Goal: Task Accomplishment & Management: Use online tool/utility

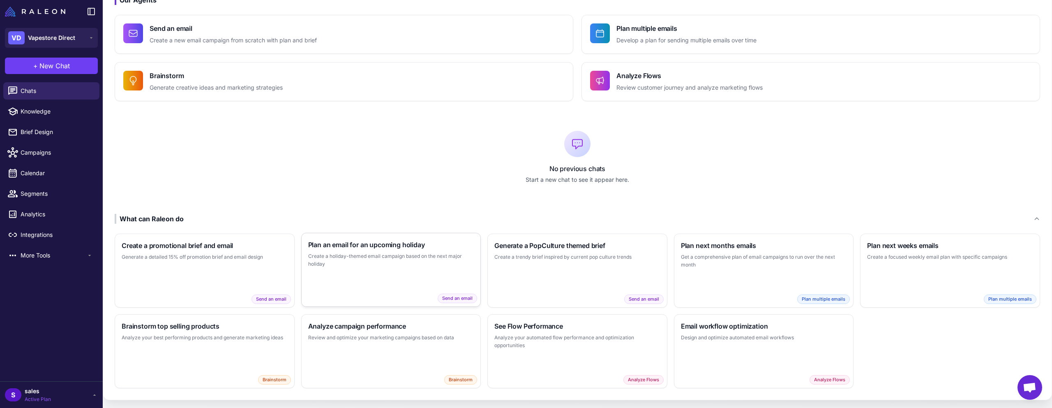
scroll to position [58, 0]
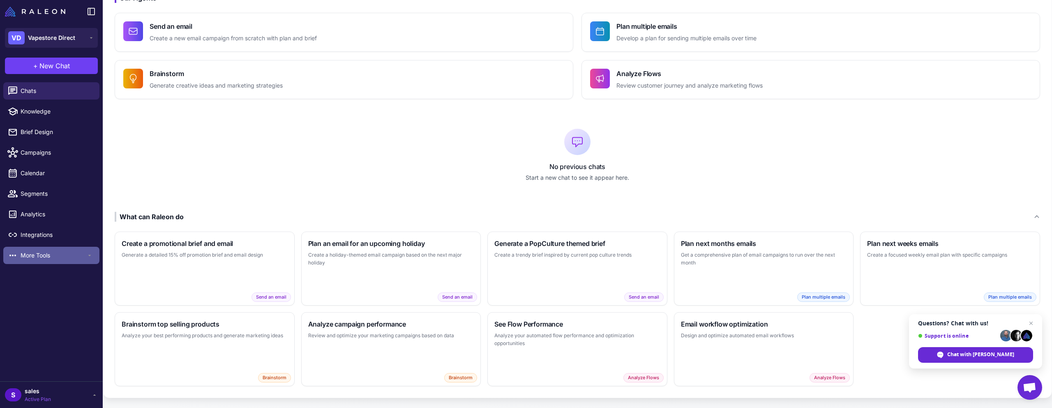
click at [87, 257] on icon at bounding box center [89, 255] width 7 height 7
click at [45, 256] on span "More Tools" at bounding box center [54, 255] width 66 height 9
click at [84, 396] on div "S sales Active Plan" at bounding box center [51, 394] width 93 height 16
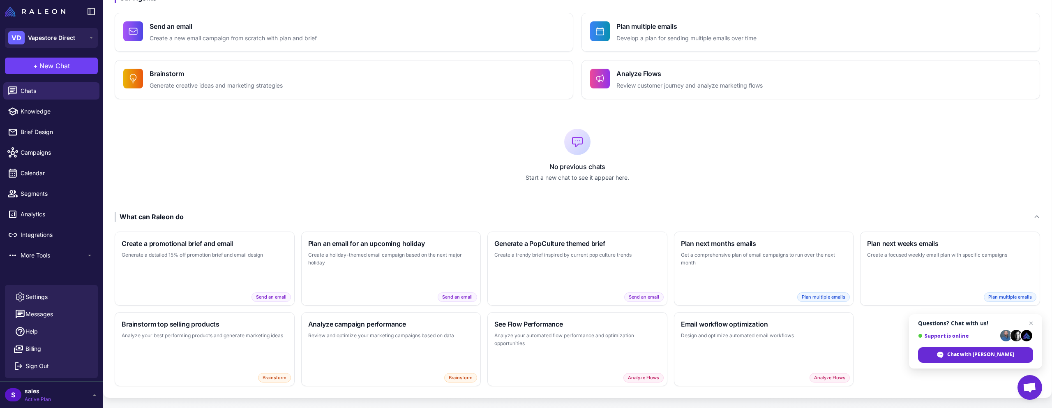
click at [67, 272] on div "Chats Knowledge Brief Design Campaigns Calendar Segments Analytics Integrations…" at bounding box center [51, 182] width 103 height 206
click at [61, 257] on span "More Tools" at bounding box center [54, 255] width 66 height 9
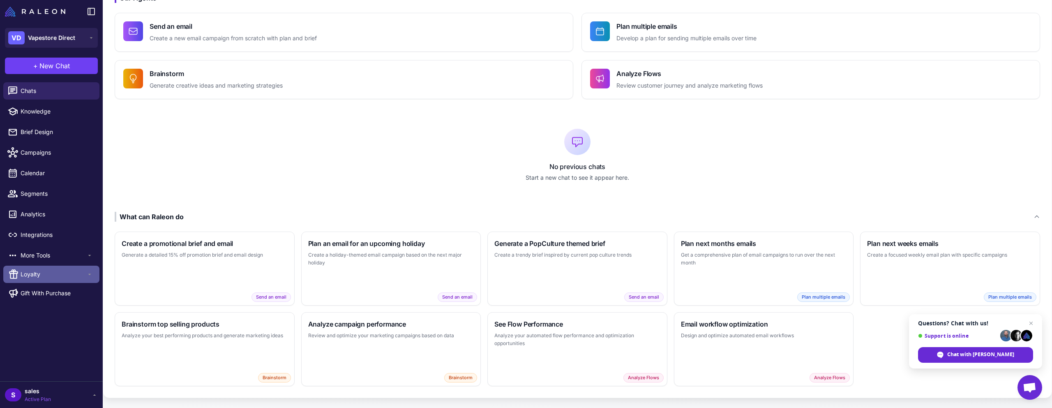
click at [43, 267] on div "Loyalty" at bounding box center [51, 273] width 96 height 17
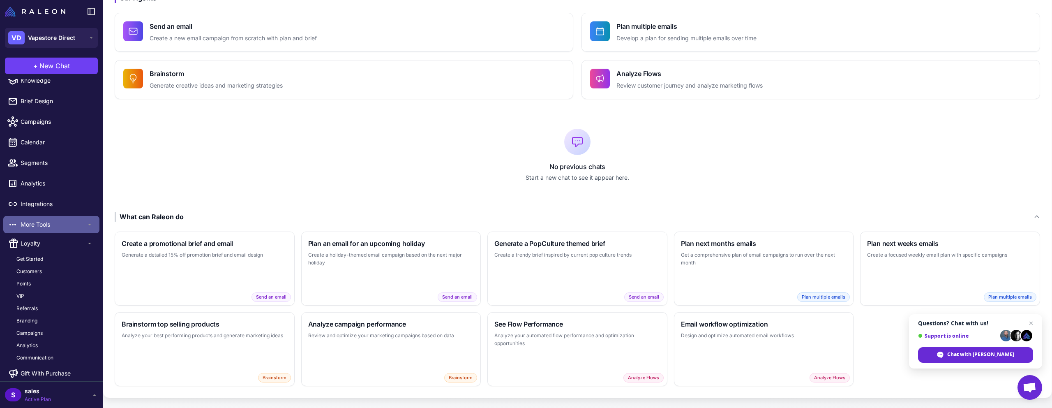
scroll to position [37, 0]
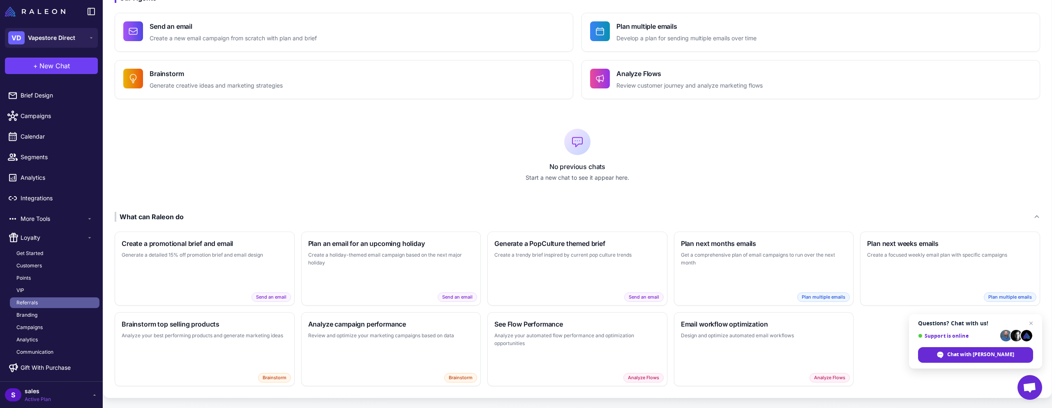
click at [34, 304] on span "Referrals" at bounding box center [26, 302] width 21 height 7
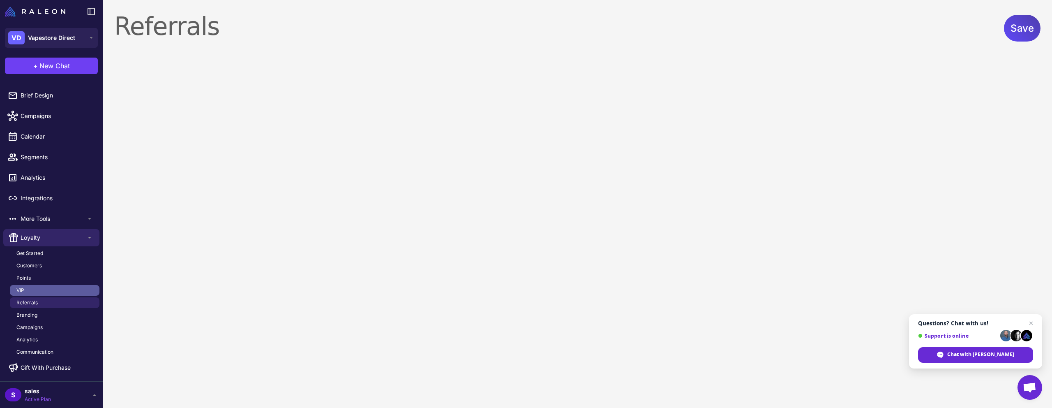
select select "**********"
